Goal: Task Accomplishment & Management: Complete application form

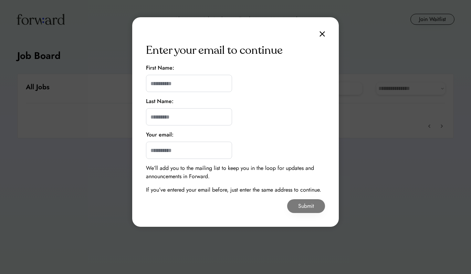
click at [322, 33] on img at bounding box center [323, 34] width 6 height 6
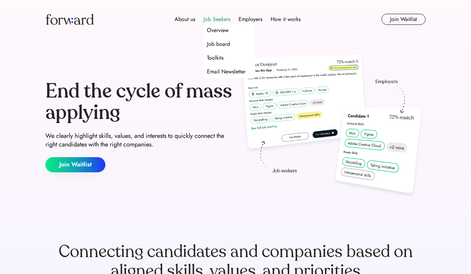
click at [215, 19] on div "Job Seekers" at bounding box center [216, 19] width 27 height 8
click at [216, 28] on div "Overview" at bounding box center [218, 30] width 22 height 8
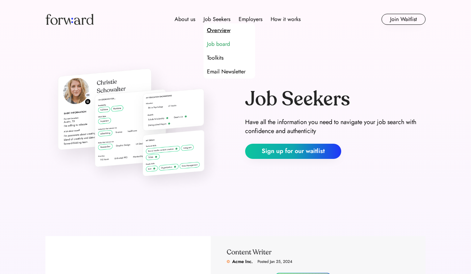
click at [213, 46] on div "Job board" at bounding box center [218, 44] width 23 height 8
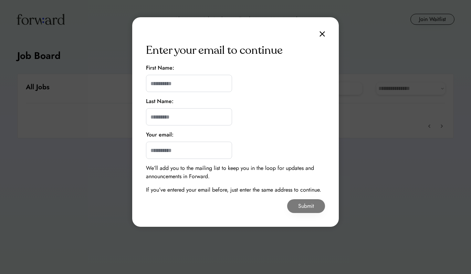
click at [321, 34] on img at bounding box center [323, 34] width 6 height 6
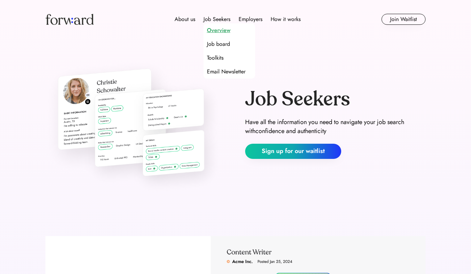
click at [221, 29] on div "Overview" at bounding box center [218, 30] width 23 height 8
click at [219, 31] on div "Overview" at bounding box center [218, 30] width 23 height 8
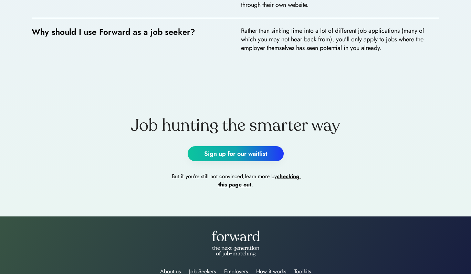
scroll to position [1302, 0]
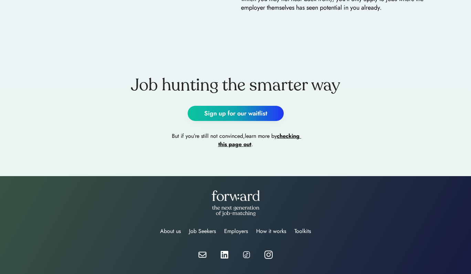
click at [229, 144] on link "checking this page out" at bounding box center [259, 140] width 83 height 16
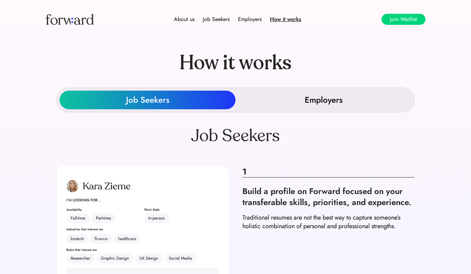
click at [397, 20] on button "Join Waitlist" at bounding box center [404, 19] width 44 height 11
